Goal: Transaction & Acquisition: Download file/media

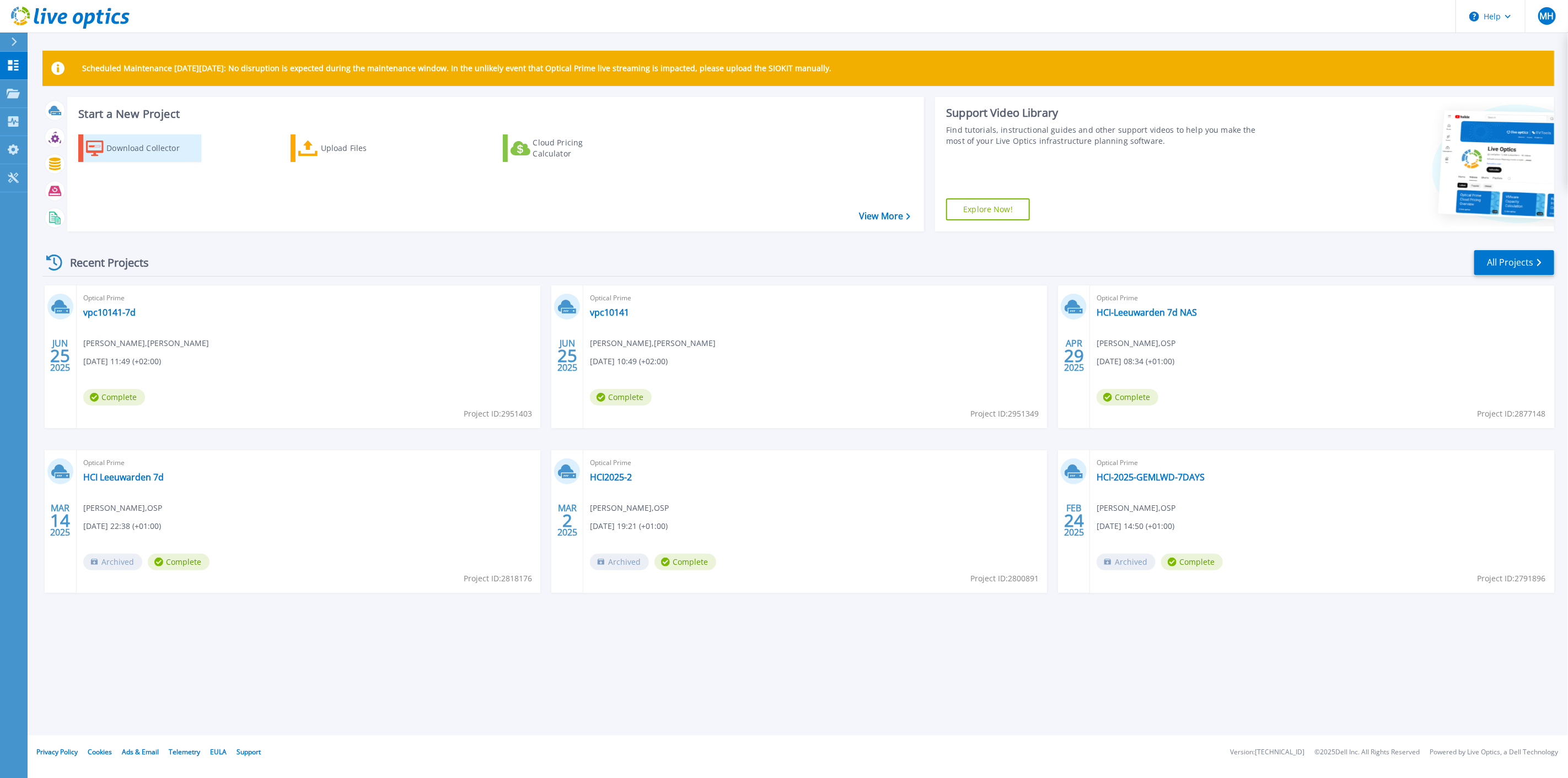
click at [153, 146] on div "Download Collector" at bounding box center [150, 149] width 88 height 22
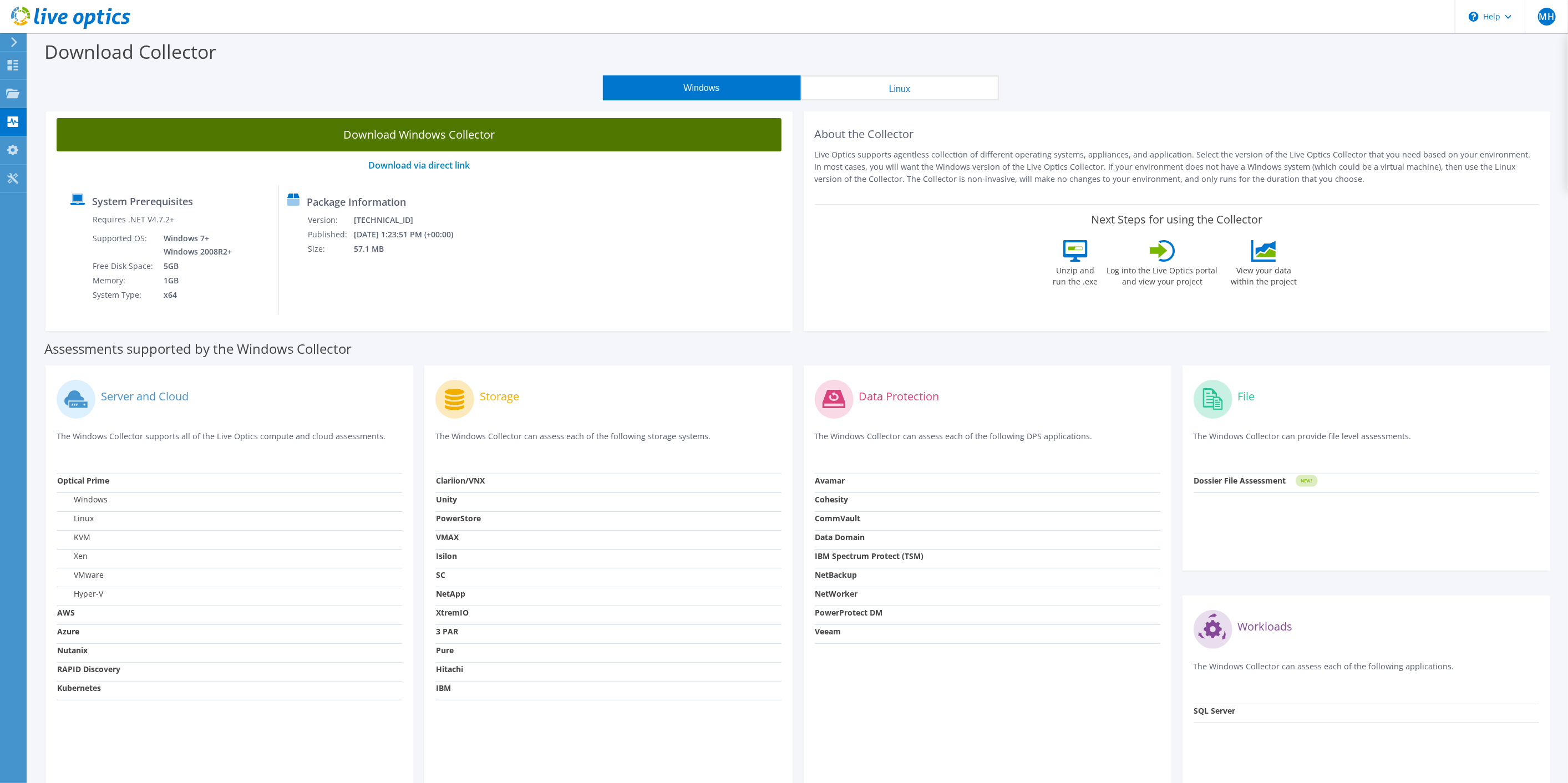
click at [461, 141] on link "Download Windows Collector" at bounding box center [419, 135] width 725 height 34
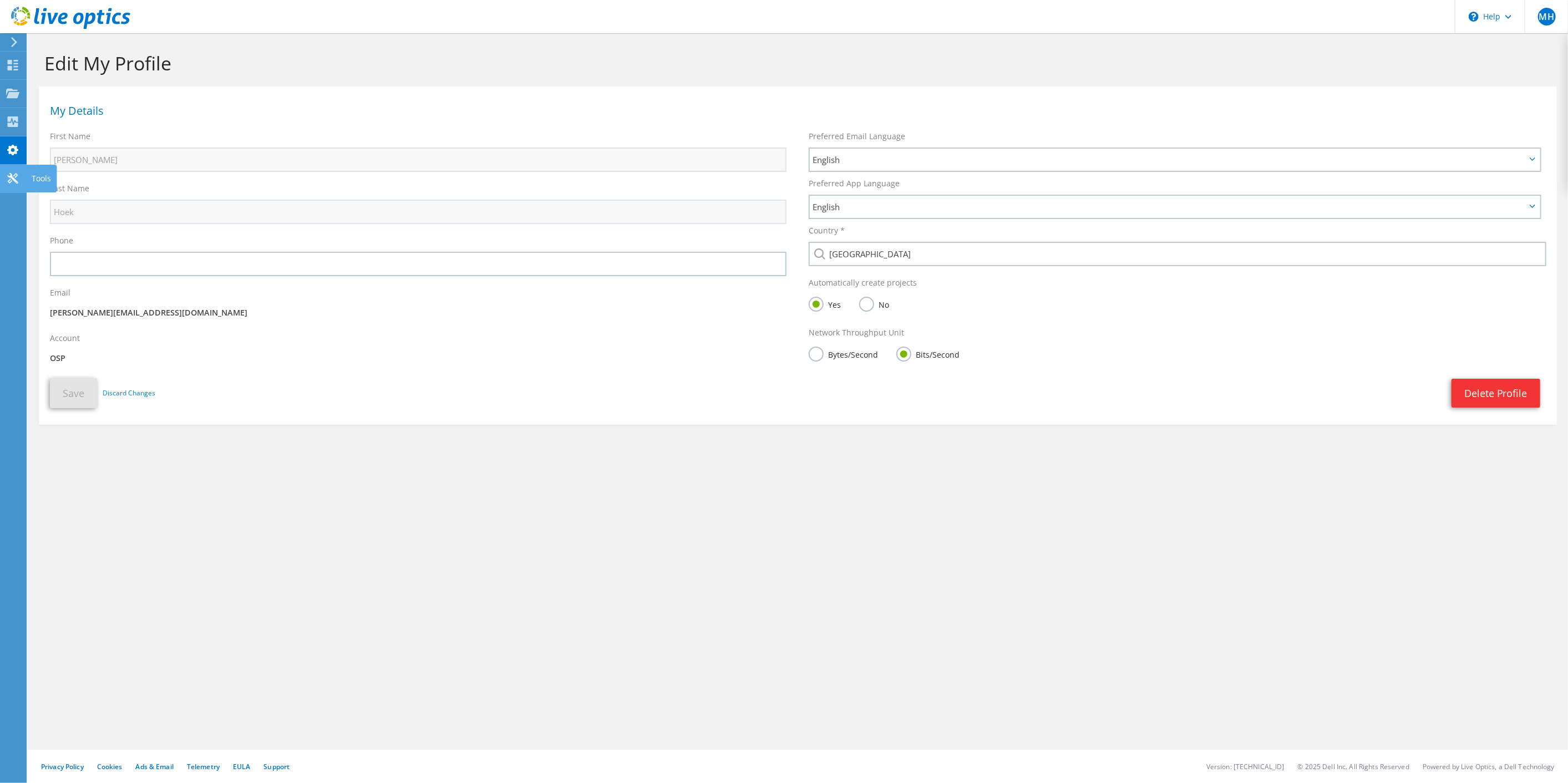
click at [13, 175] on use at bounding box center [12, 178] width 10 height 10
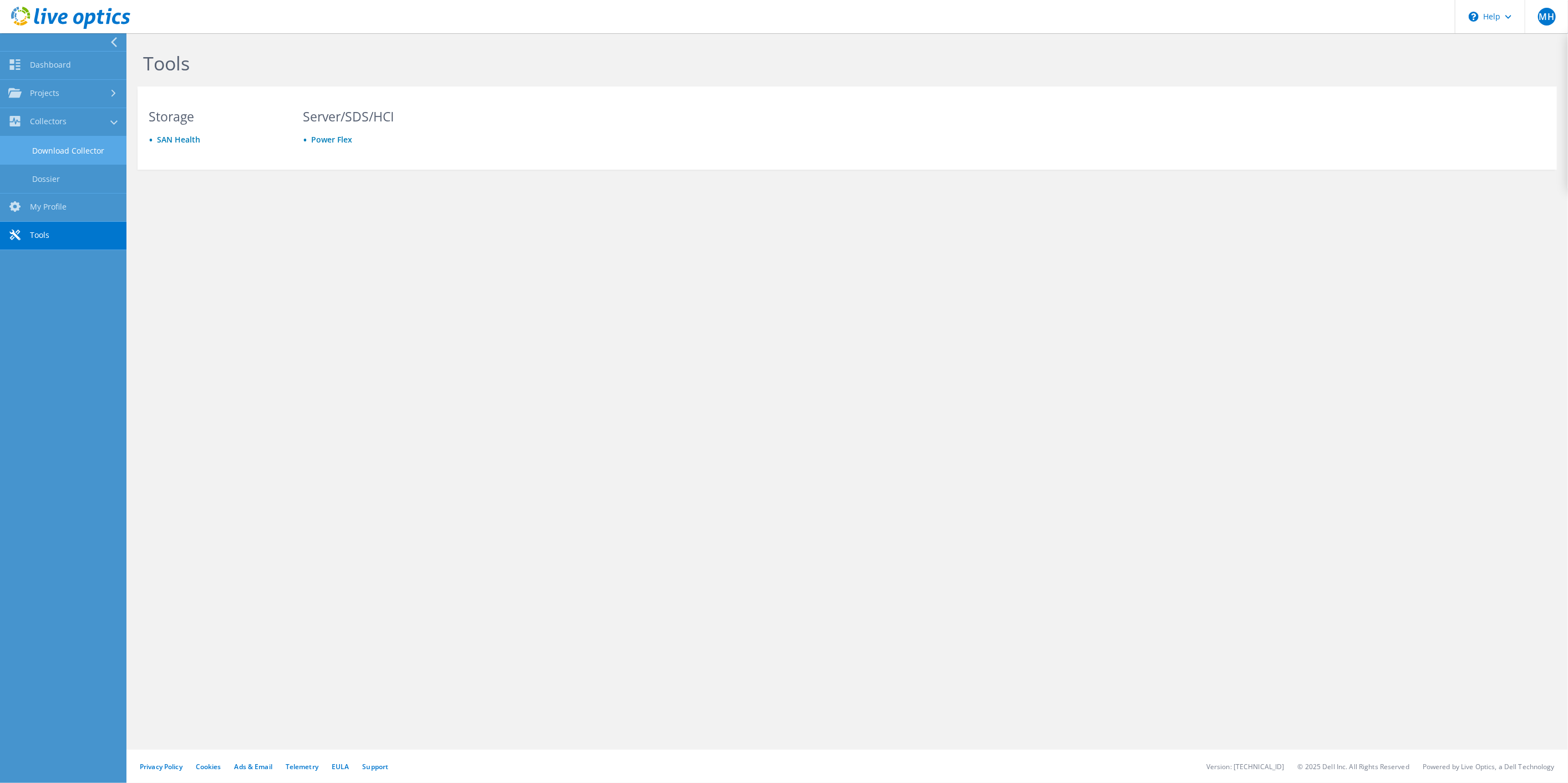
click at [66, 147] on link "Download Collector" at bounding box center [63, 150] width 126 height 28
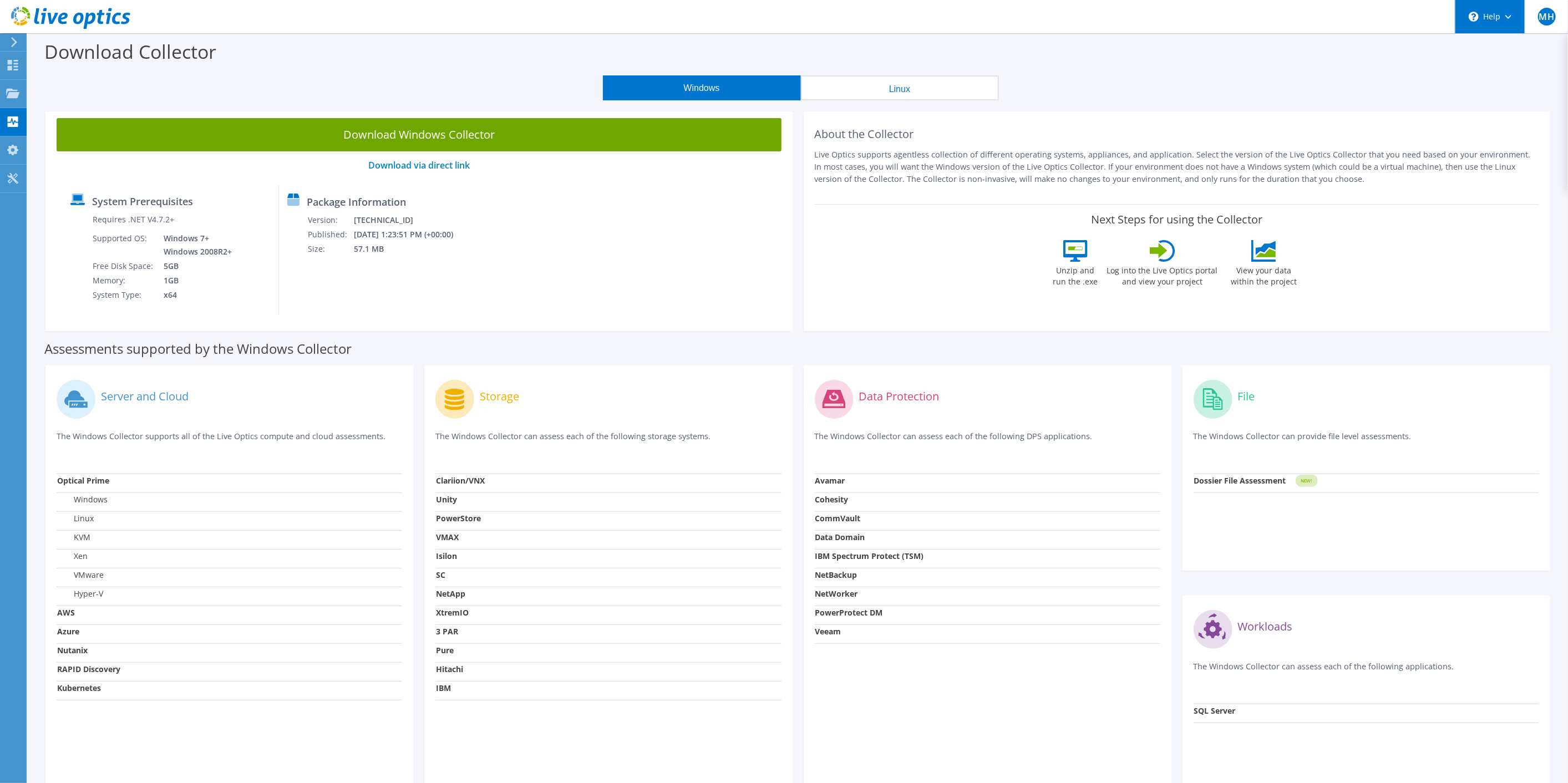
click at [1507, 22] on div "\n Help" at bounding box center [1490, 17] width 70 height 34
click at [1499, 52] on link "Explore Helpful Articles" at bounding box center [1517, 47] width 124 height 27
